Goal: Information Seeking & Learning: Check status

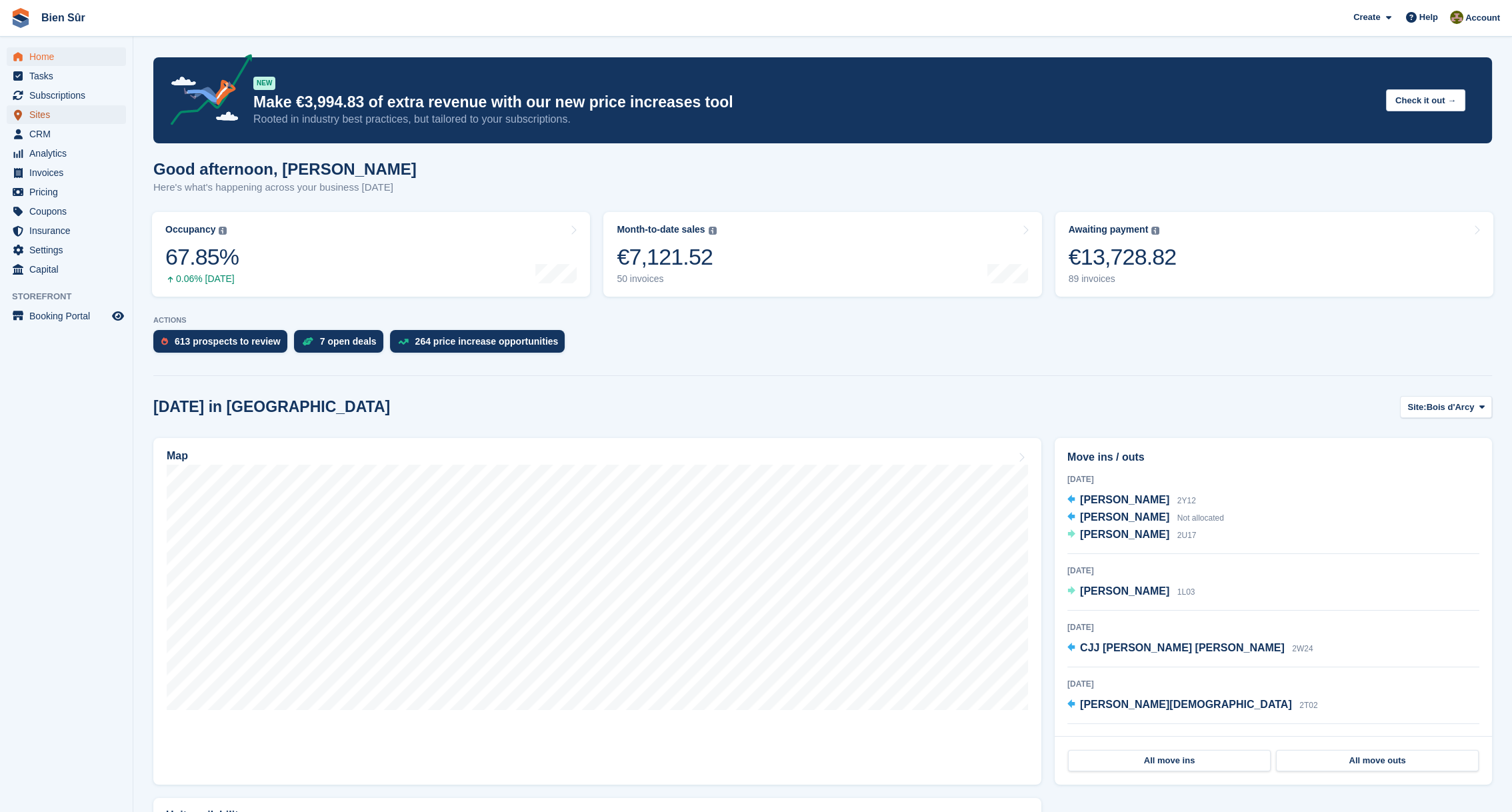
click at [41, 115] on span "Sites" at bounding box center [69, 115] width 80 height 19
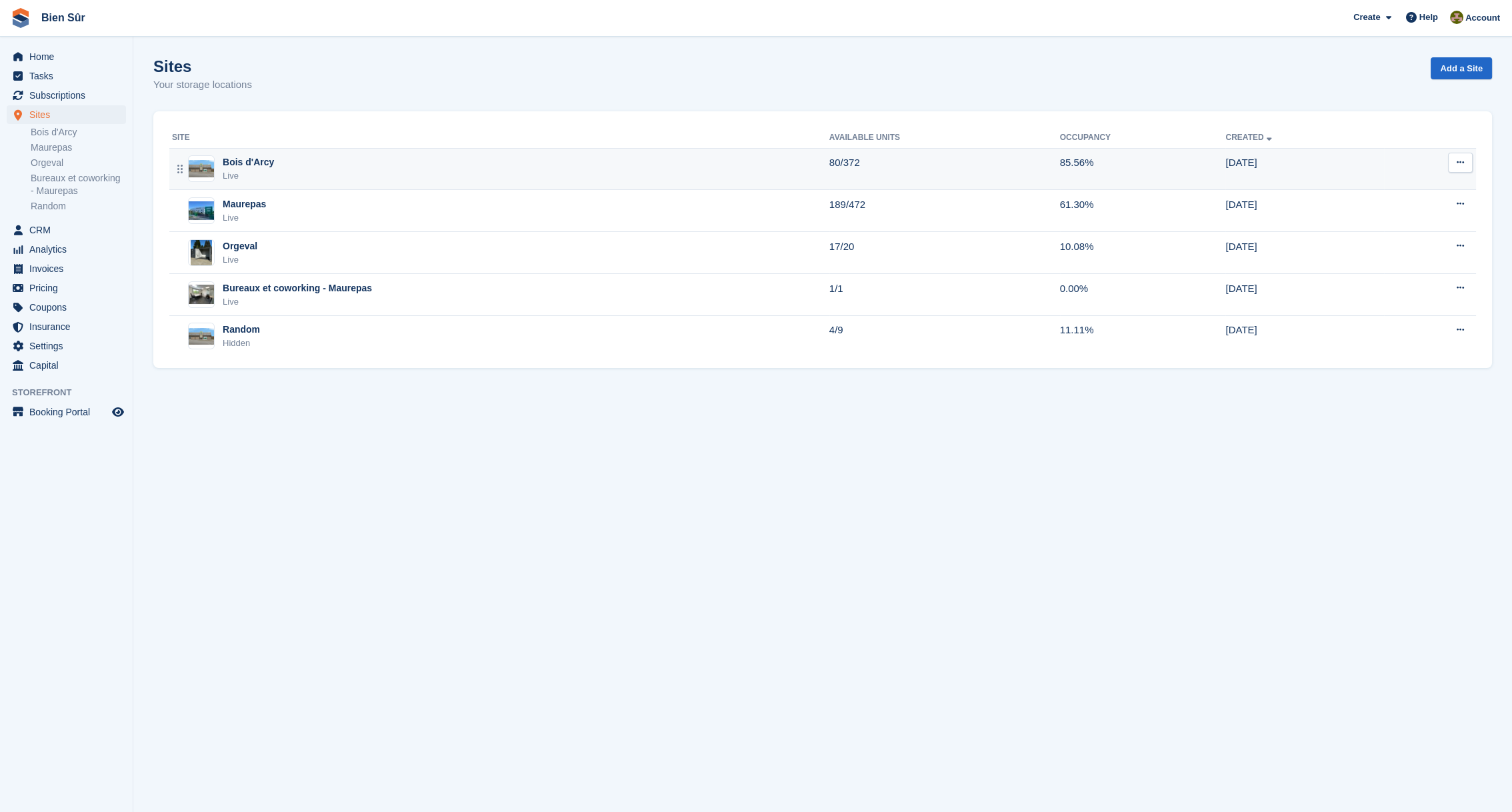
click at [249, 155] on div "Bois d'Arcy" at bounding box center [249, 162] width 51 height 14
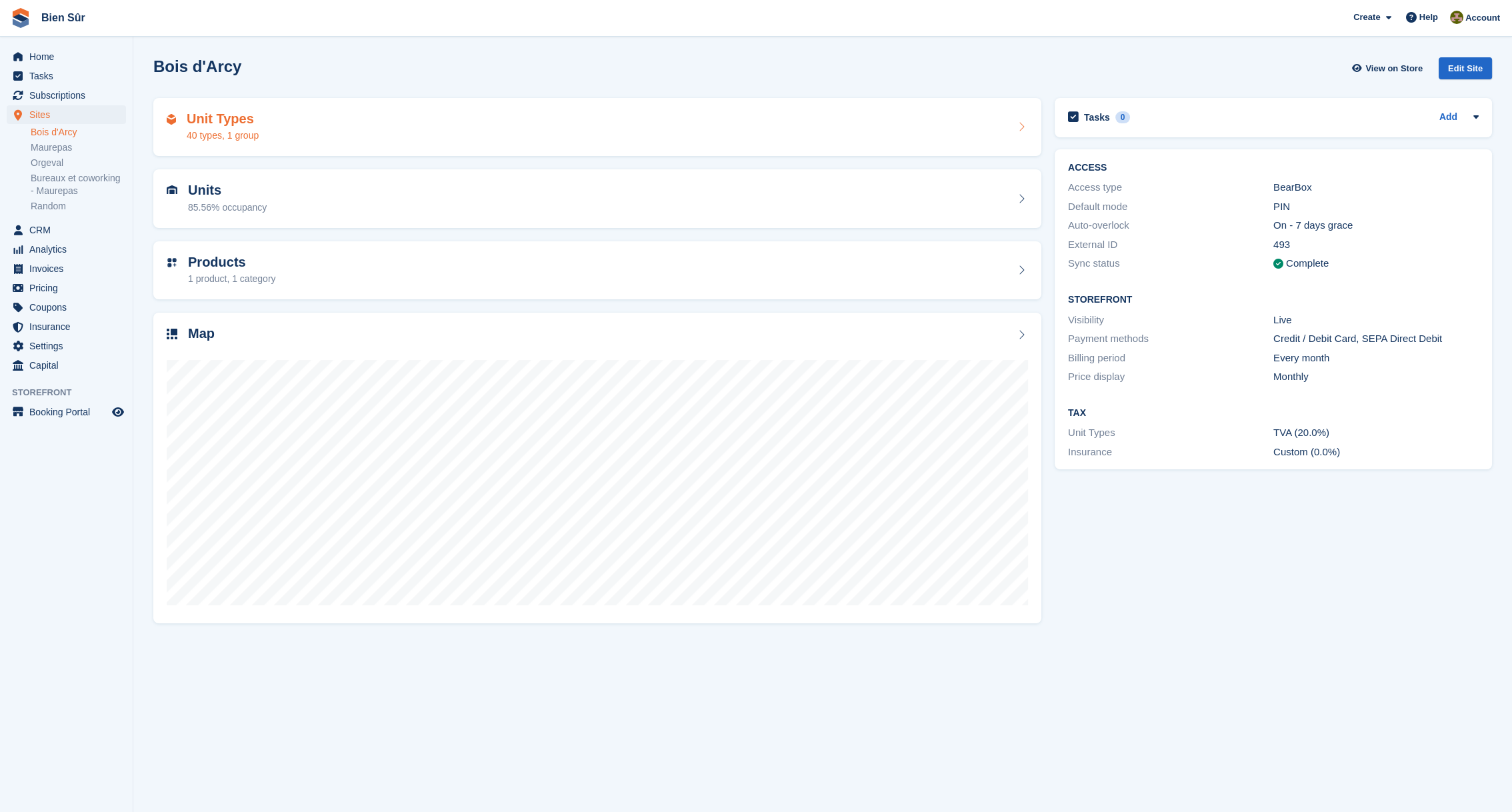
click at [255, 126] on div "Unit Types 40 types, 1 group" at bounding box center [222, 127] width 72 height 32
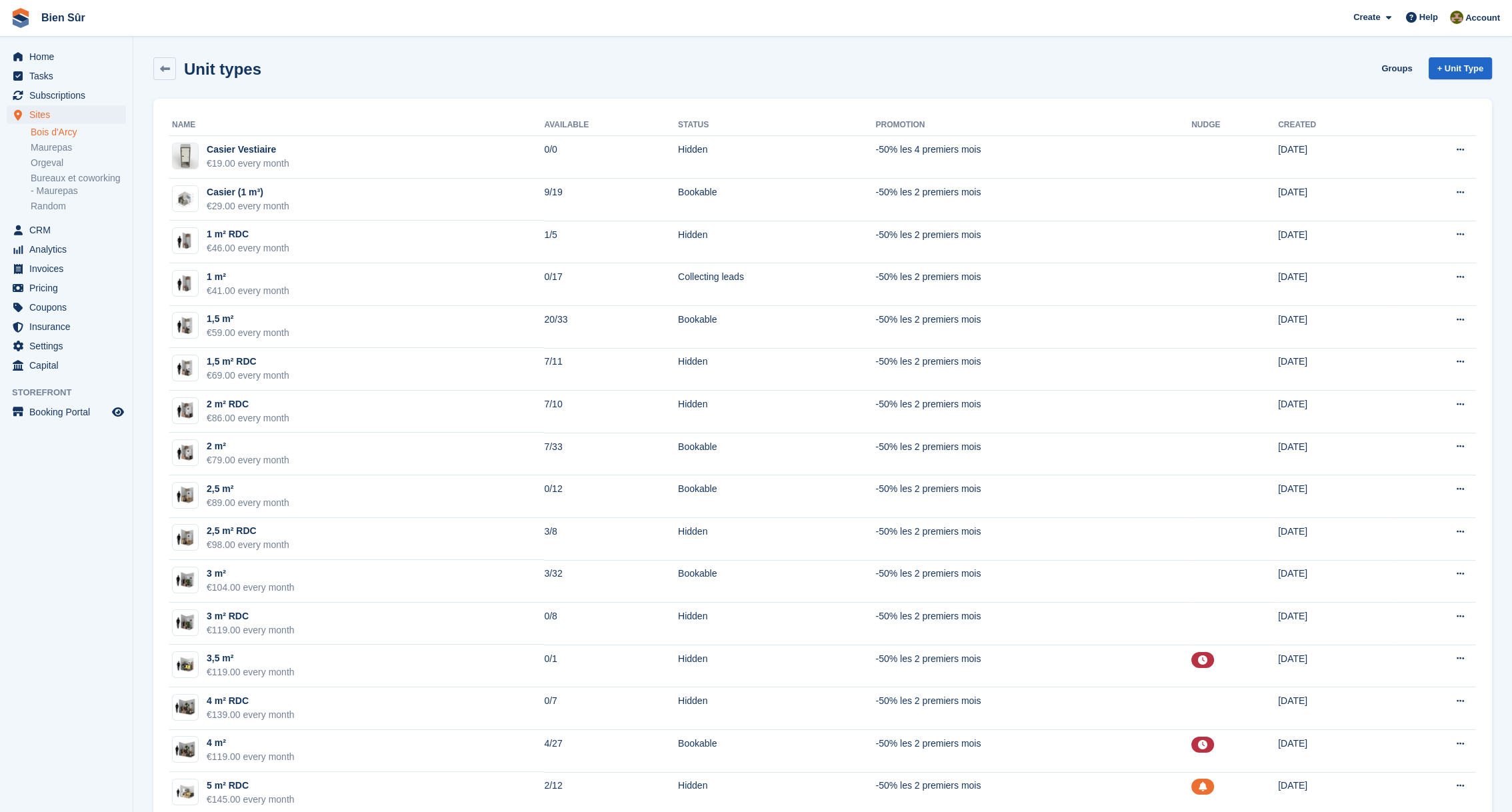
click at [754, 64] on div "Unit types Groups + Unit Type" at bounding box center [823, 69] width 1339 height 23
click at [62, 252] on span "Analytics" at bounding box center [69, 250] width 80 height 19
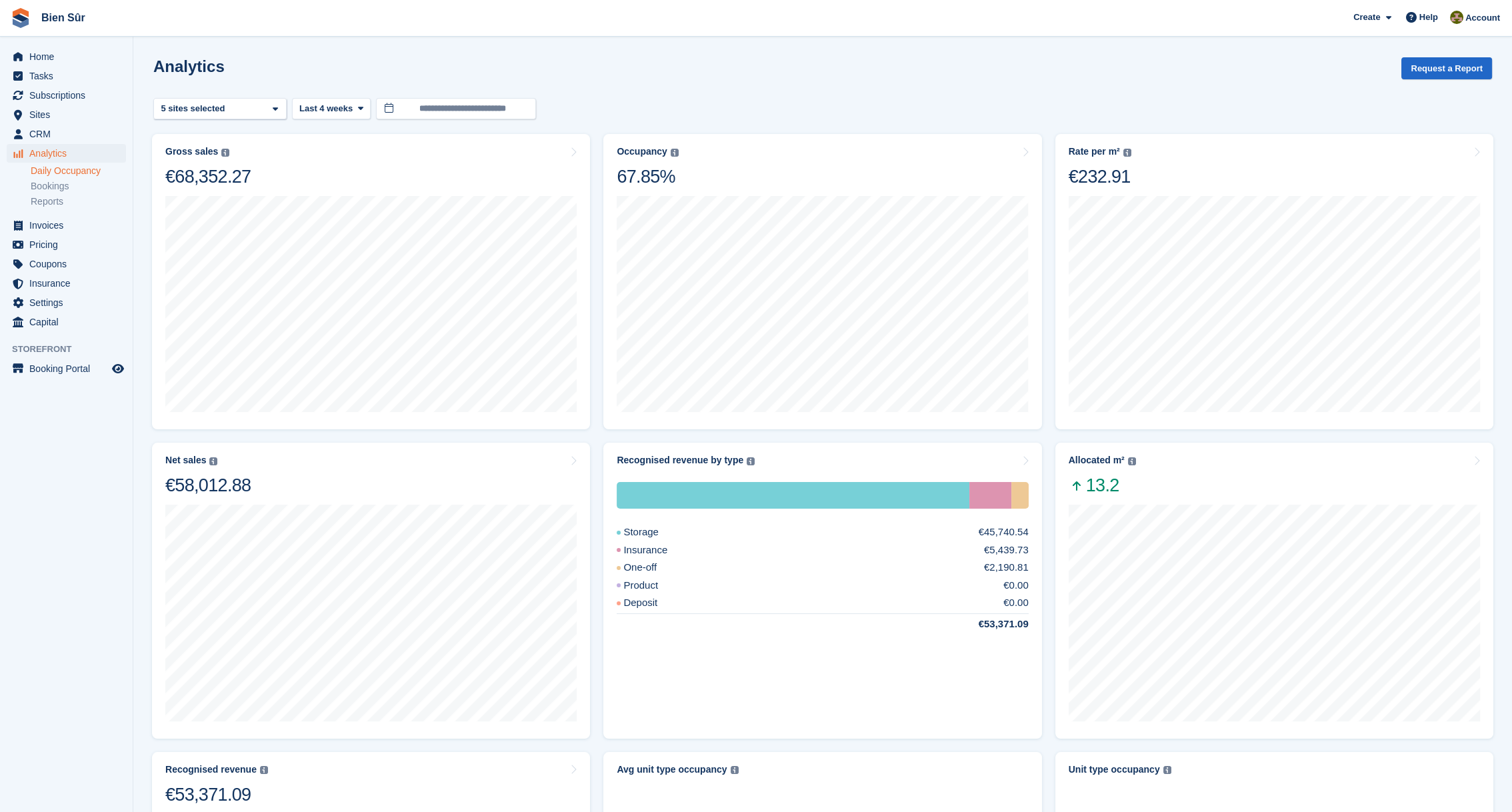
click at [62, 172] on link "Daily Occupancy" at bounding box center [78, 171] width 95 height 12
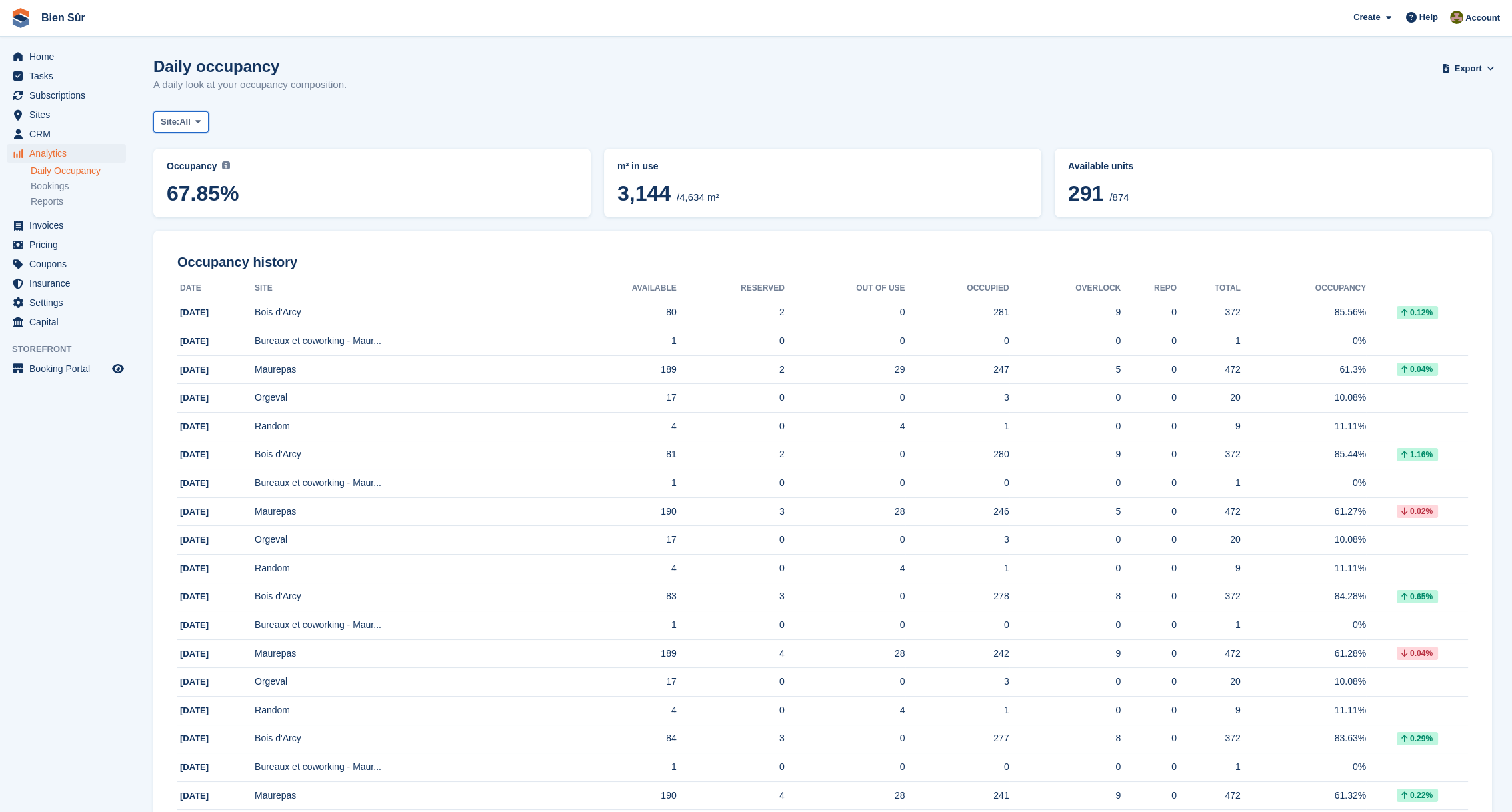
click at [186, 117] on span "All" at bounding box center [185, 122] width 12 height 13
click at [219, 173] on link "Bois d'Arcy" at bounding box center [242, 177] width 165 height 24
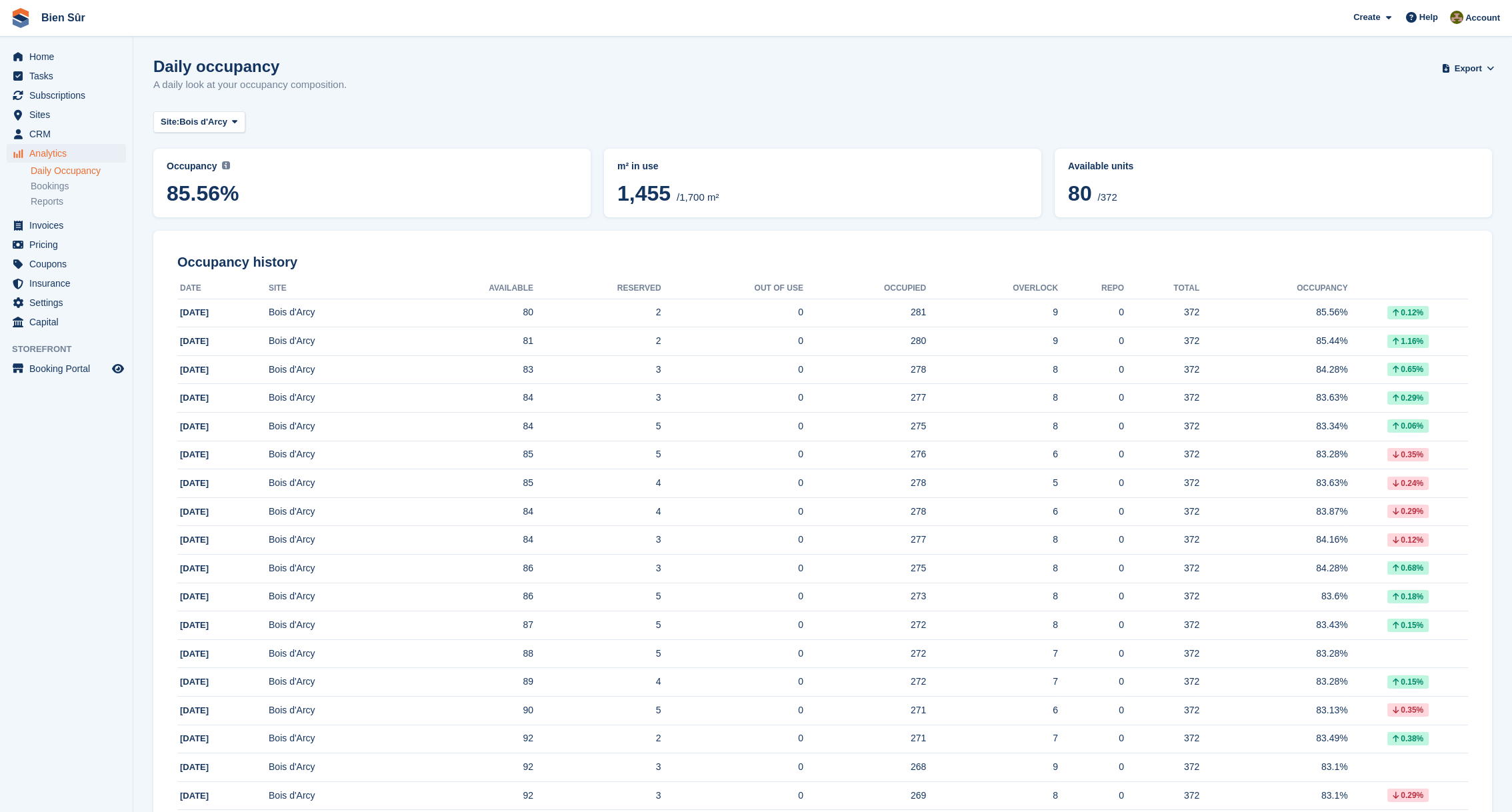
click at [967, 102] on div "Daily occupancy A daily look at your occupancy composition. Export Export Occup…" at bounding box center [823, 83] width 1339 height 51
click at [223, 120] on span "Bois d'Arcy" at bounding box center [204, 122] width 48 height 13
click at [433, 99] on div "Daily occupancy A daily look at your occupancy composition. Export Export Occup…" at bounding box center [823, 83] width 1339 height 51
click at [204, 119] on span "Bois d'Arcy" at bounding box center [204, 122] width 48 height 13
click at [205, 193] on link "Maurepas" at bounding box center [242, 201] width 165 height 24
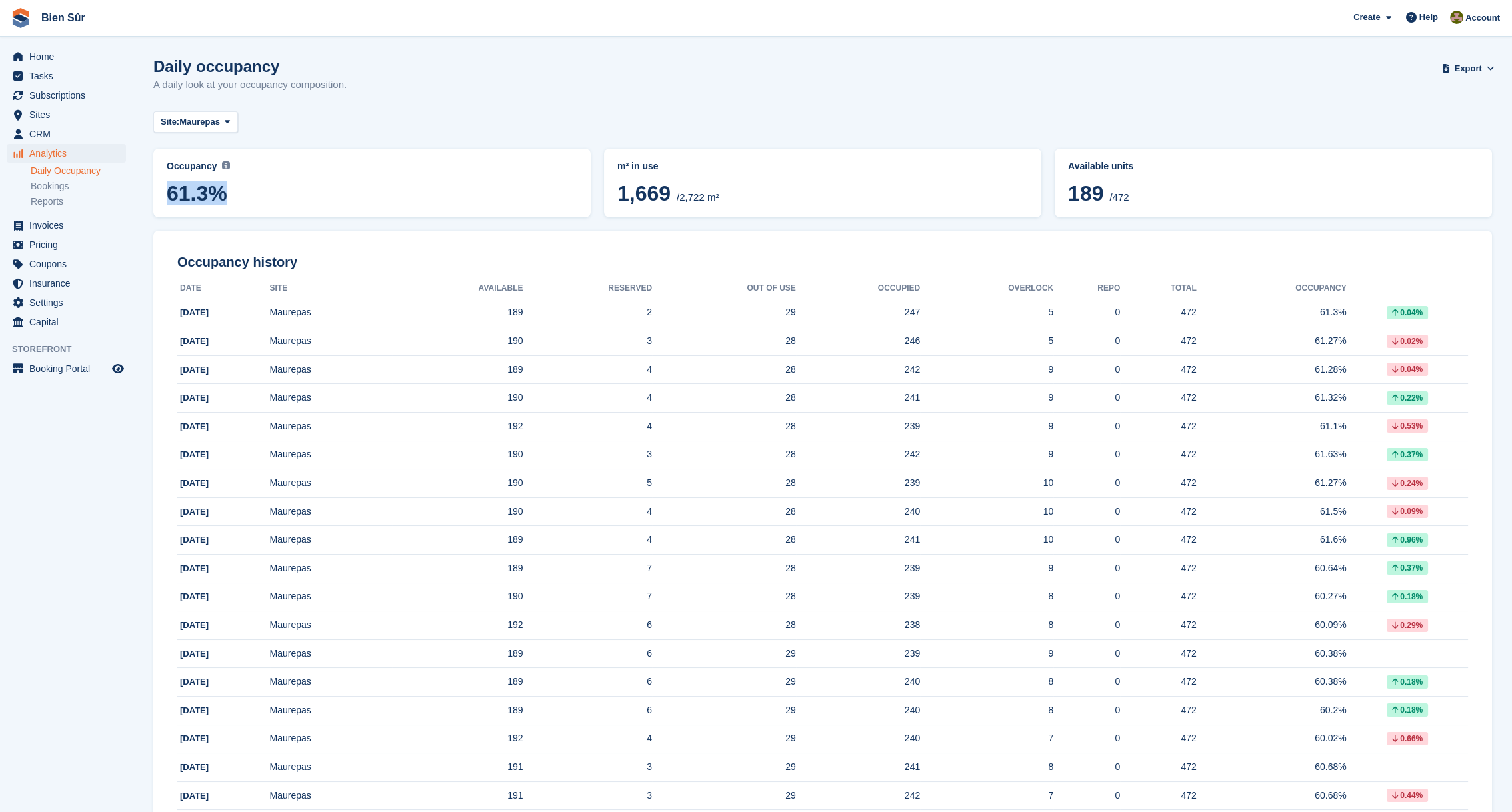
drag, startPoint x: 171, startPoint y: 192, endPoint x: 250, endPoint y: 204, distance: 79.9
click at [250, 204] on span "61.3%" at bounding box center [372, 193] width 411 height 24
click at [44, 115] on span "Sites" at bounding box center [69, 115] width 80 height 19
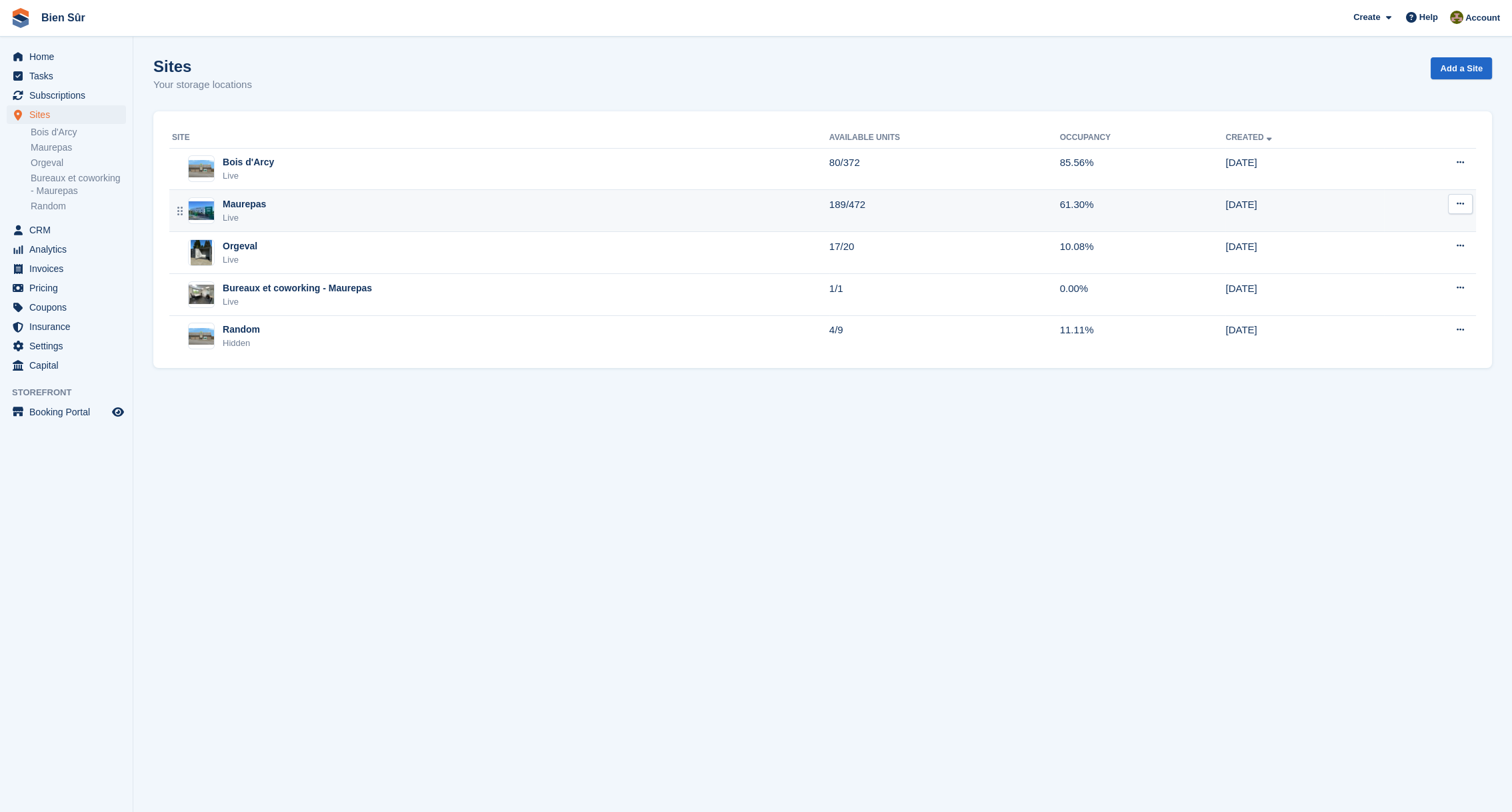
click at [255, 204] on div "Maurepas" at bounding box center [245, 204] width 44 height 14
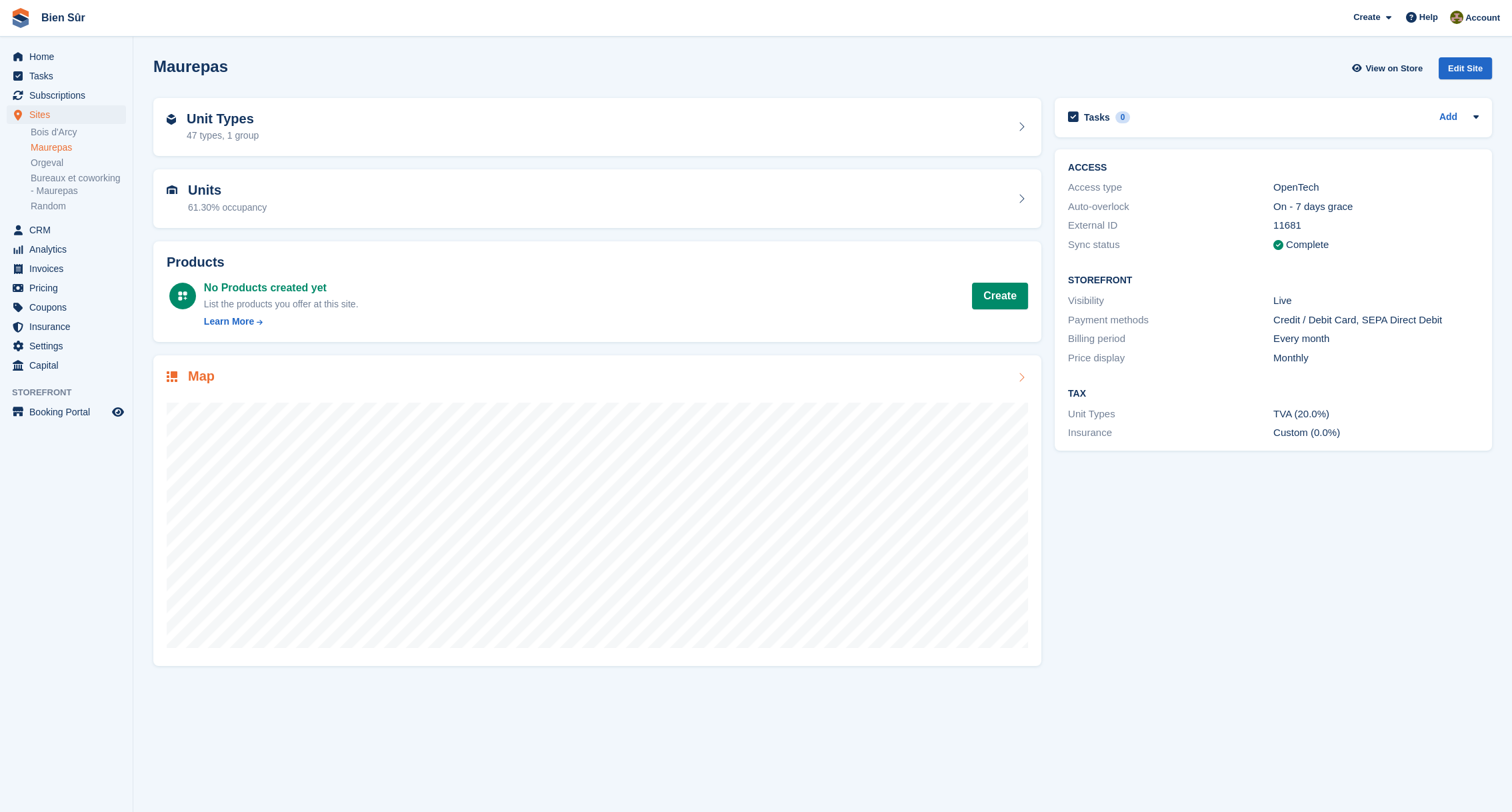
click at [441, 388] on div at bounding box center [597, 520] width 861 height 267
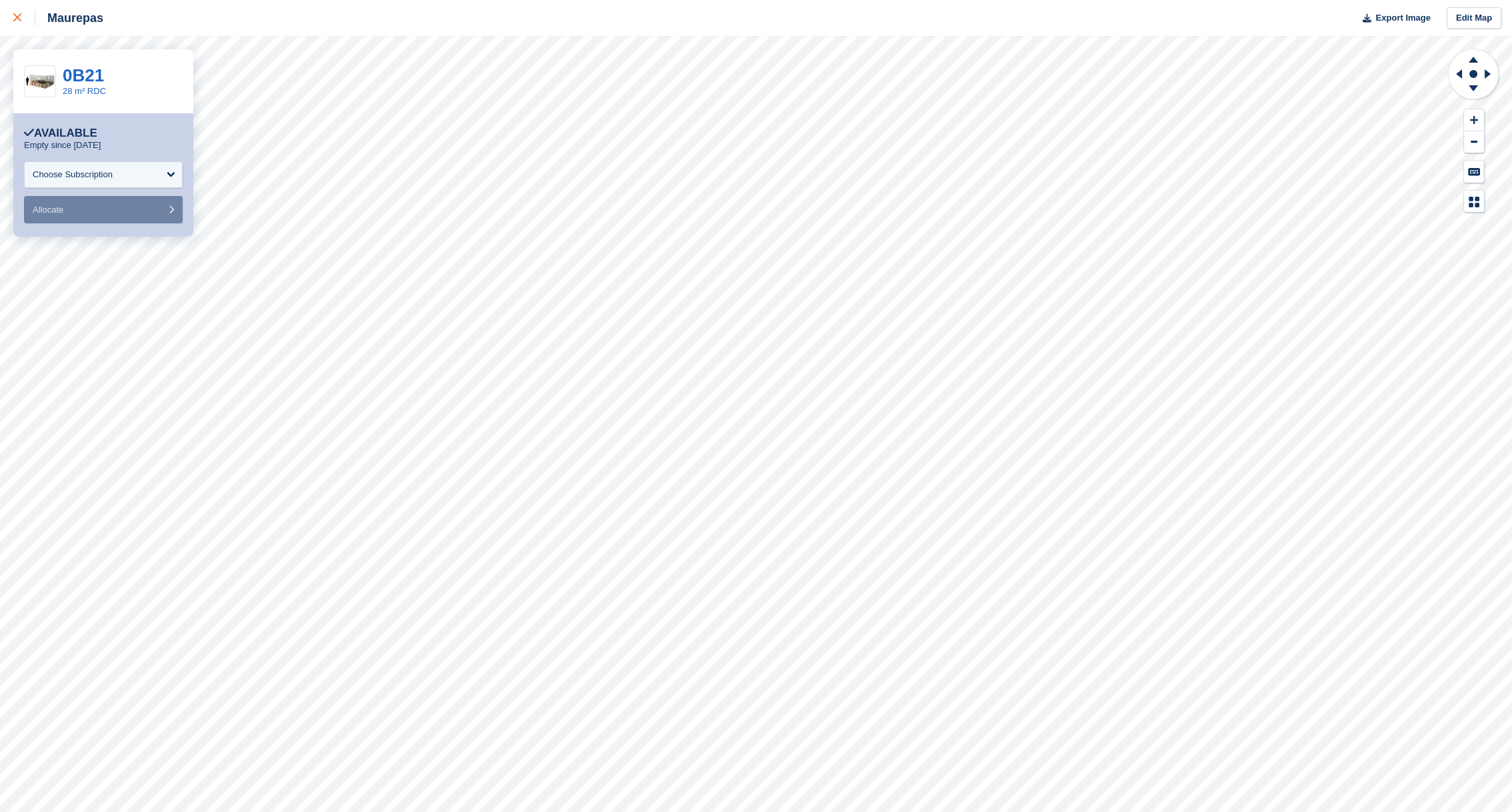
click at [20, 25] on div at bounding box center [24, 18] width 22 height 16
